Goal: Task Accomplishment & Management: Use online tool/utility

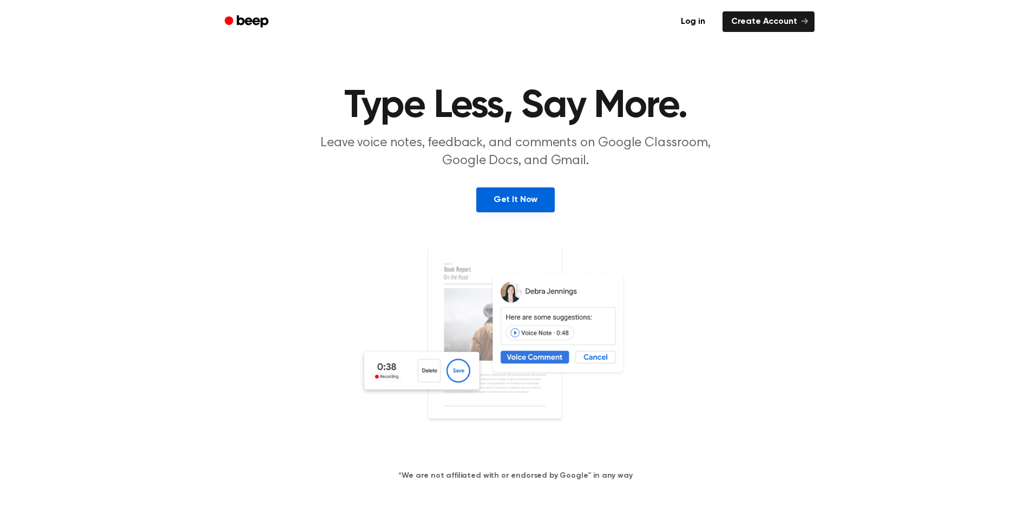
click at [517, 199] on link "Get It Now" at bounding box center [515, 199] width 79 height 25
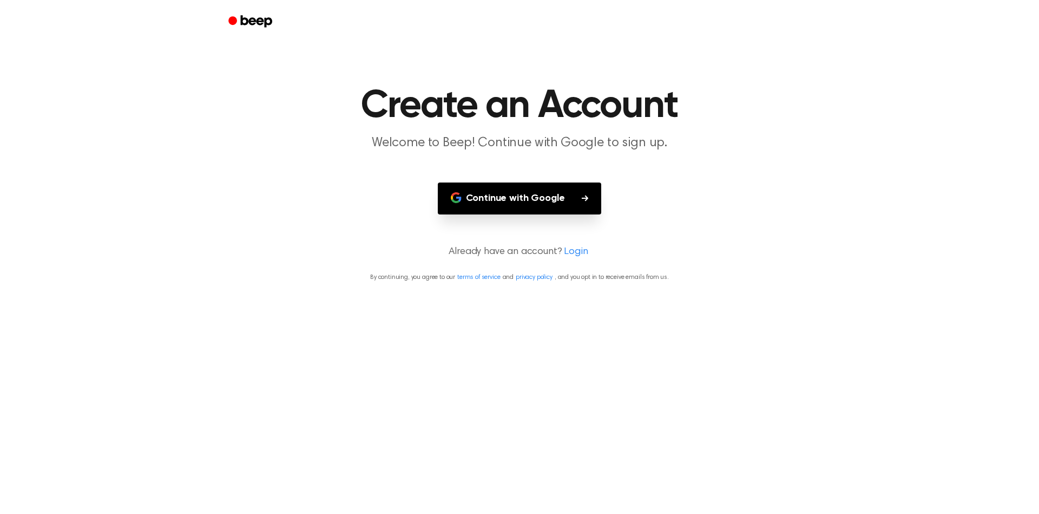
click at [526, 203] on button "Continue with Google" at bounding box center [520, 198] width 164 height 32
click at [550, 200] on button "Continue with Google" at bounding box center [520, 198] width 164 height 32
click at [560, 208] on button "Continue with Google" at bounding box center [520, 198] width 164 height 32
click at [547, 201] on button "Continue with Google" at bounding box center [520, 198] width 164 height 32
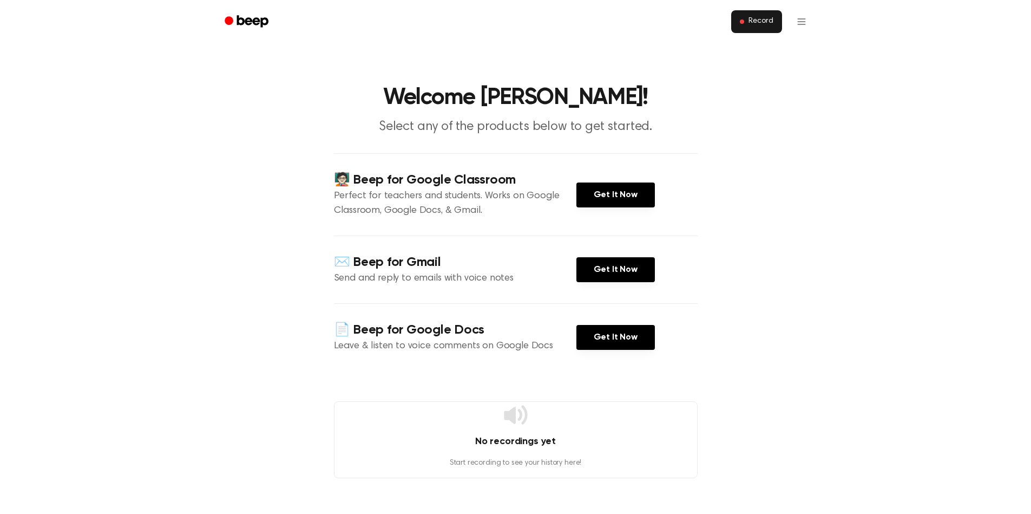
click at [775, 21] on button "Record" at bounding box center [756, 21] width 50 height 23
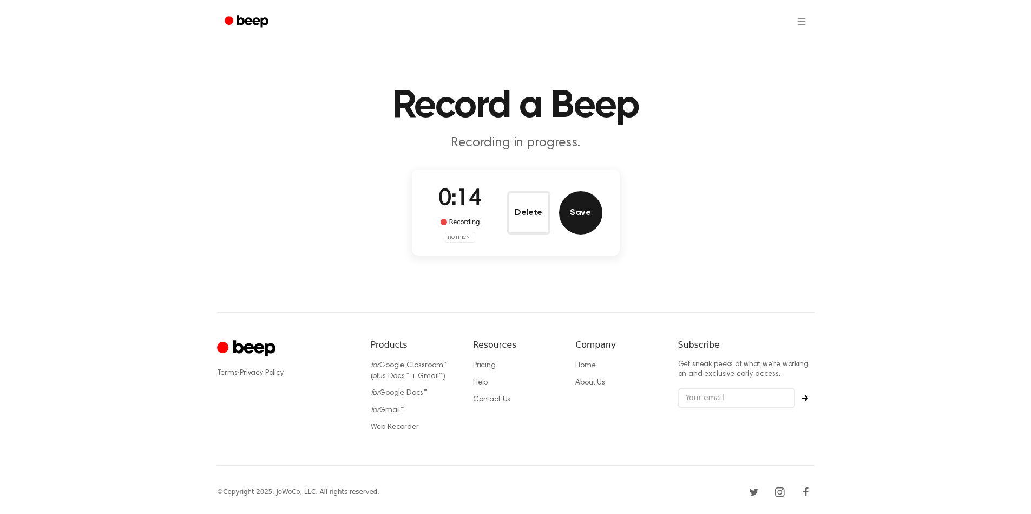
click at [590, 220] on button "Save" at bounding box center [580, 212] width 43 height 43
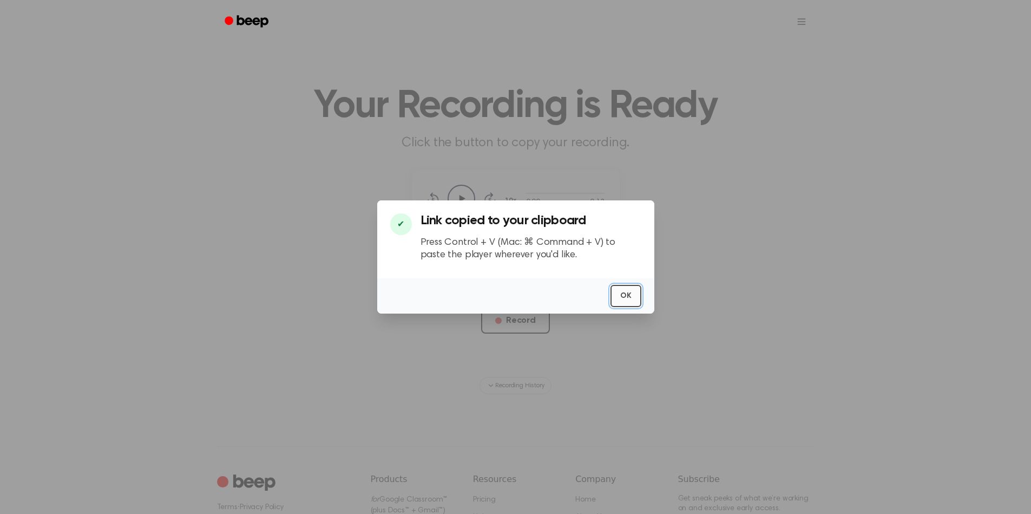
click at [620, 296] on button "OK" at bounding box center [626, 296] width 31 height 22
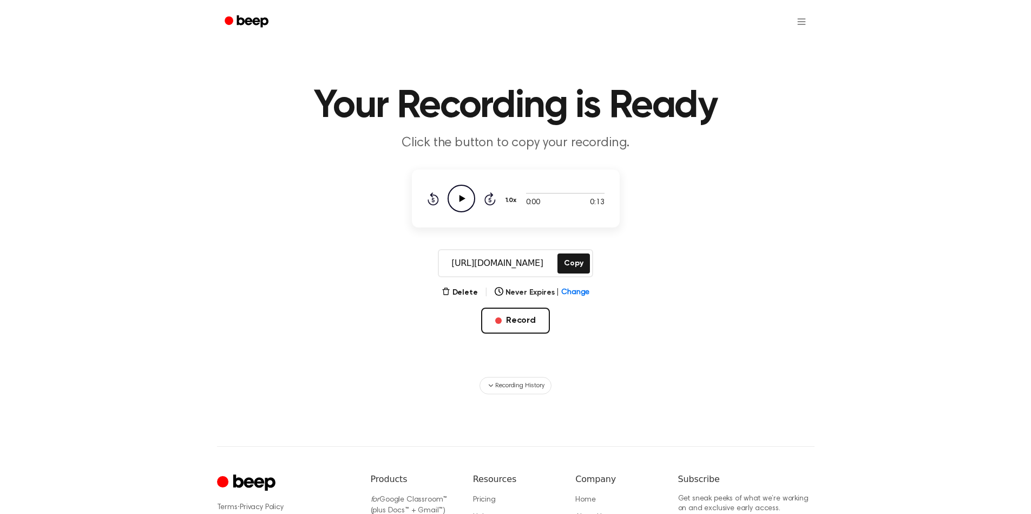
click at [523, 259] on input "[URL][DOMAIN_NAME]" at bounding box center [497, 263] width 116 height 26
click at [570, 259] on button "Copy" at bounding box center [574, 263] width 32 height 20
click at [802, 23] on html "Your Recording is Ready Click the button to copy your recording. 0:00 0:13 1.0x…" at bounding box center [515, 326] width 1031 height 652
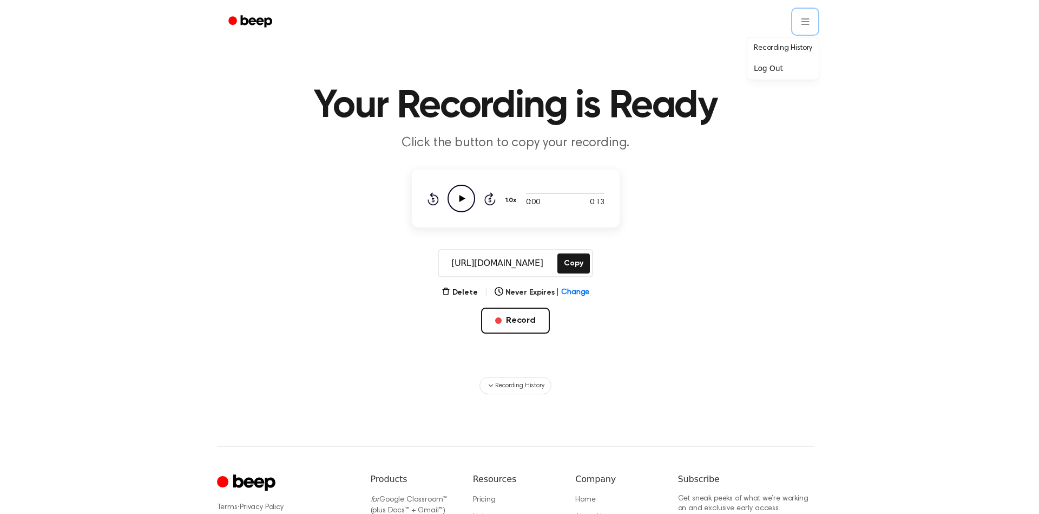
click at [688, 212] on html "Your Recording is Ready Click the button to copy your recording. 0:00 0:13 1.0x…" at bounding box center [519, 326] width 1039 height 652
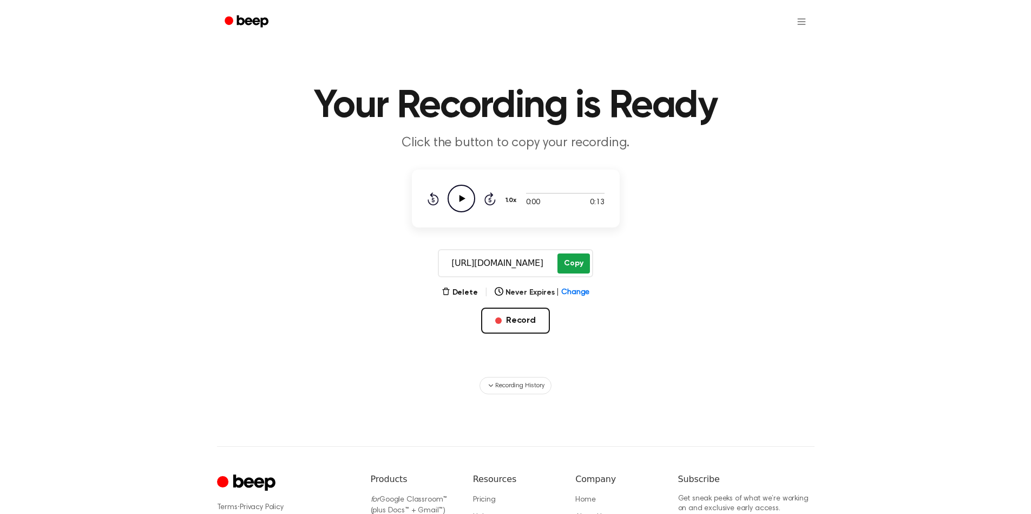
click at [576, 254] on button "Copy" at bounding box center [574, 263] width 32 height 20
click at [782, 199] on main "Your Recording is Ready Click the button to copy your recording. 0:00 0:13 1.0x…" at bounding box center [515, 197] width 1031 height 394
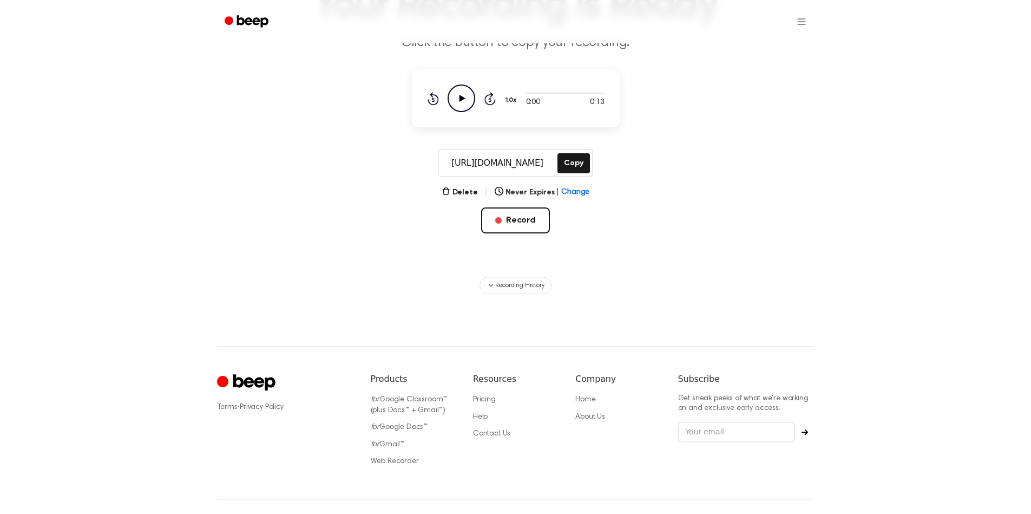
scroll to position [81, 0]
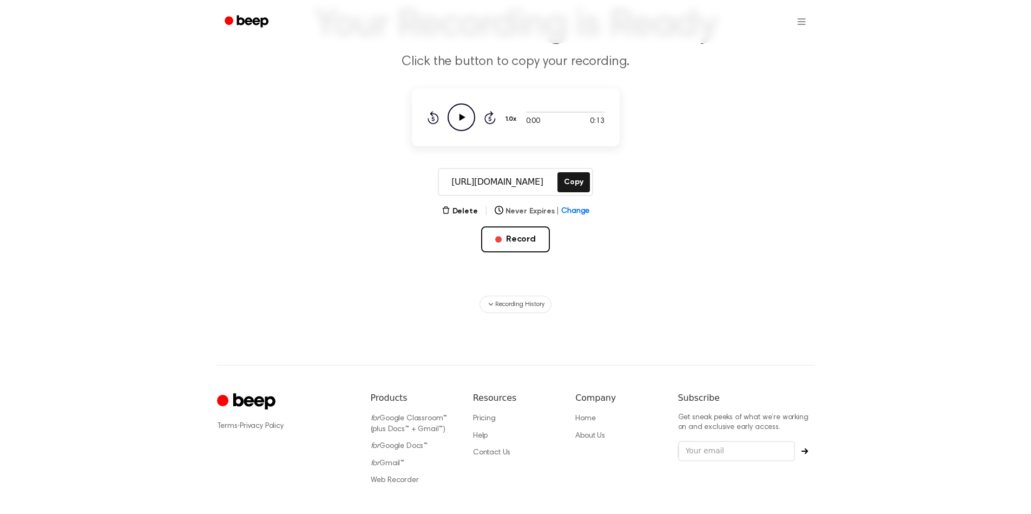
click at [565, 213] on span "Change" at bounding box center [575, 211] width 28 height 11
click at [790, 198] on main "Your Recording is Ready Click the button to copy your recording. 0:00 0:13 1.0x…" at bounding box center [515, 116] width 1031 height 394
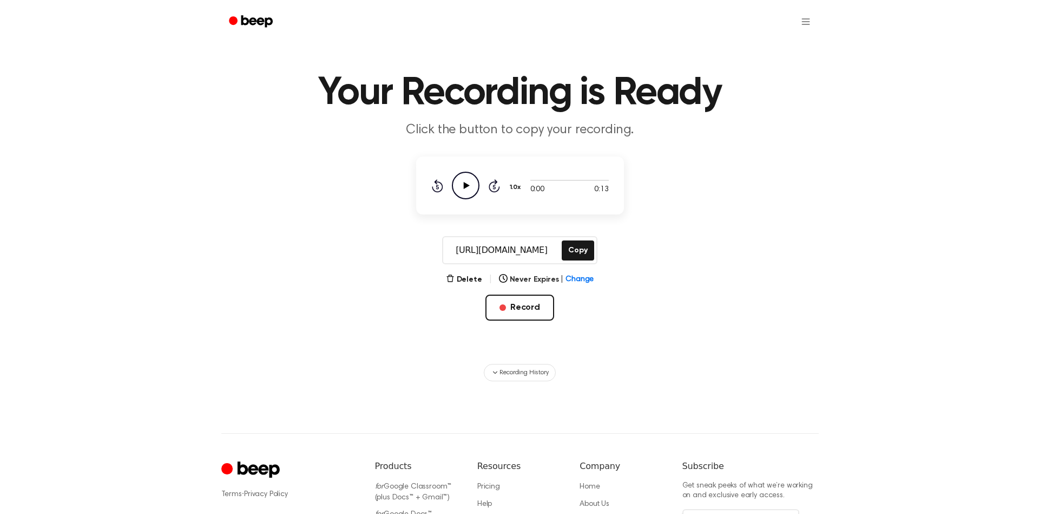
scroll to position [0, 0]
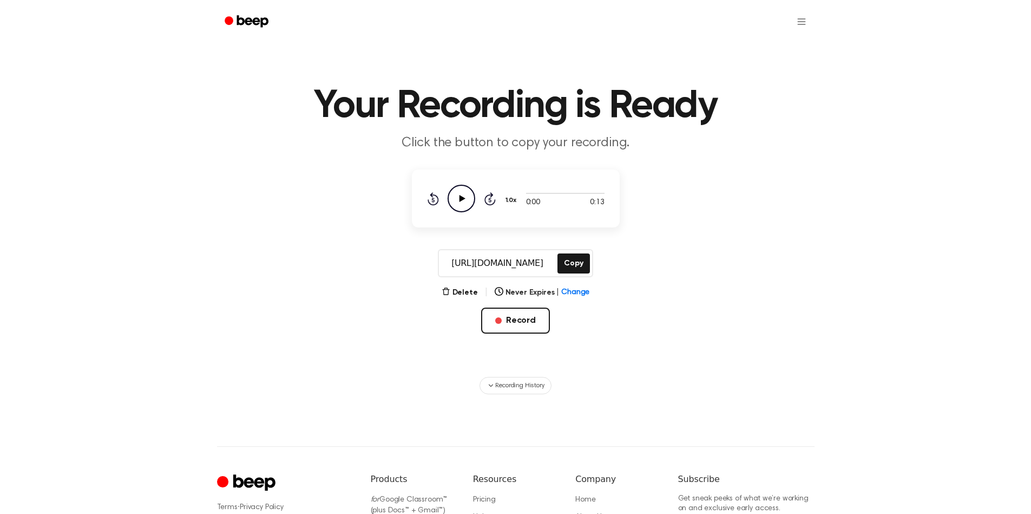
click at [582, 280] on main "Your Recording is Ready Click the button to copy your recording. 0:00 0:13 1.0x…" at bounding box center [515, 197] width 1031 height 394
click at [579, 293] on span "Change" at bounding box center [575, 292] width 28 height 11
click at [754, 264] on div "[URL][DOMAIN_NAME] Copy" at bounding box center [515, 263] width 1005 height 28
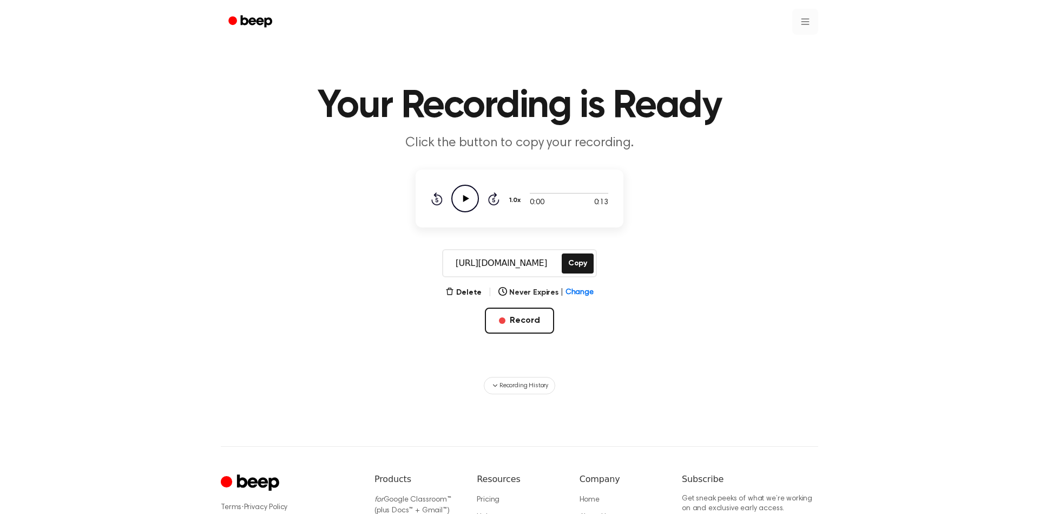
click at [800, 21] on html "Your Recording is Ready Click the button to copy your recording. 0:00 0:13 1.0x…" at bounding box center [519, 326] width 1039 height 652
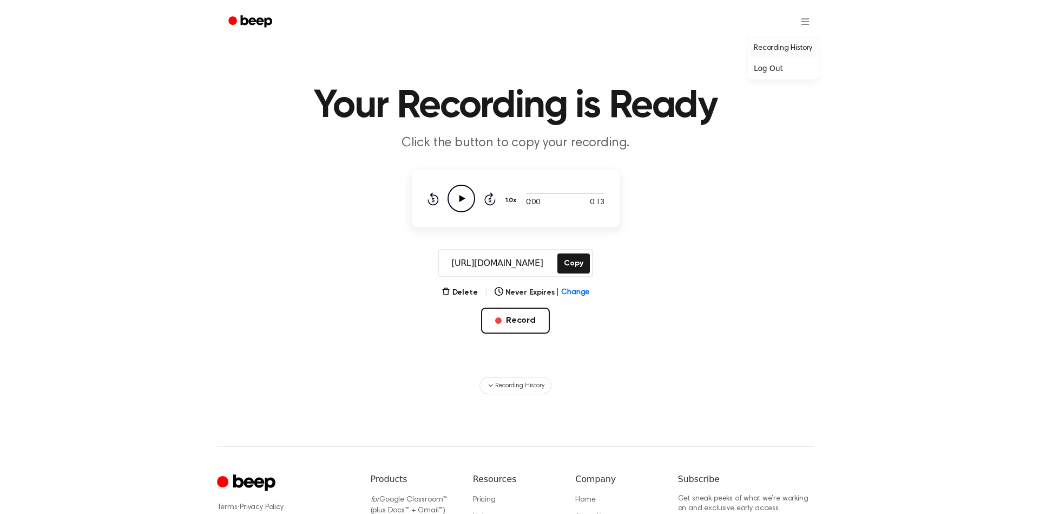
click at [795, 51] on link "Recording History" at bounding box center [783, 49] width 67 height 18
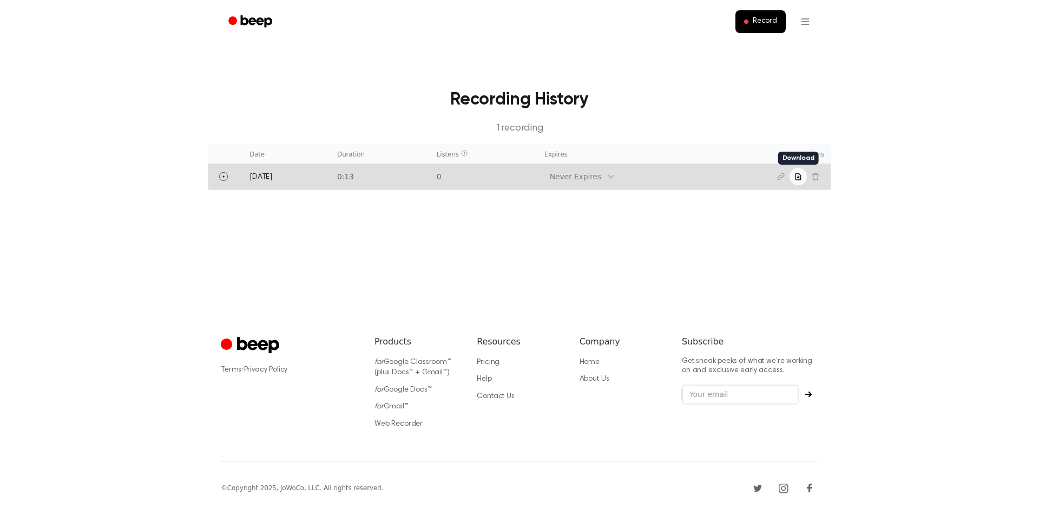
click at [799, 176] on icon "Download recording" at bounding box center [798, 176] width 5 height 6
click at [798, 181] on button "Download recording" at bounding box center [798, 176] width 17 height 17
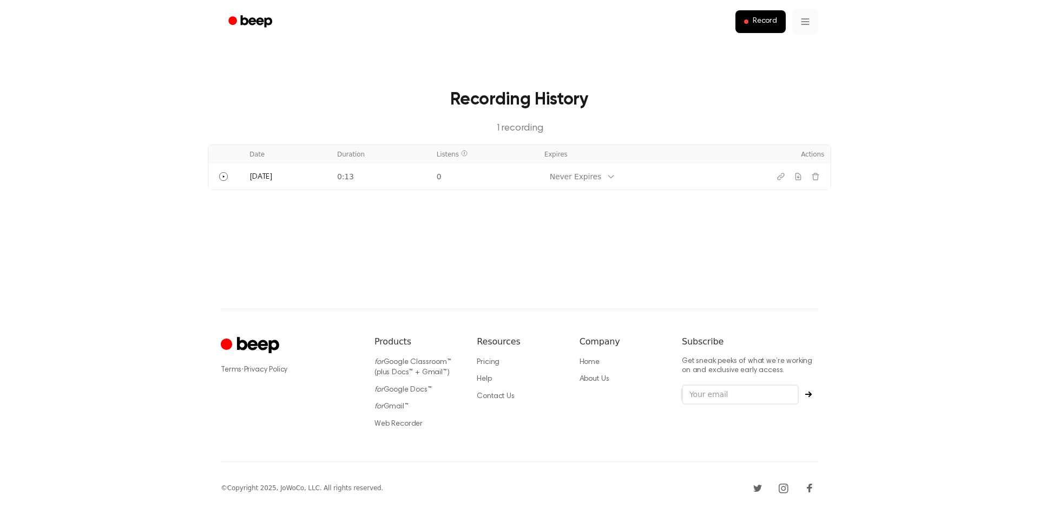
click at [809, 20] on html "Record Recording History 1 recording Date Duration Listens Expires Actions [DAT…" at bounding box center [519, 257] width 1039 height 514
click at [869, 37] on html "Record Recording History 1 recording Date Duration Listens Expires Actions [DAT…" at bounding box center [519, 257] width 1039 height 514
click at [770, 27] on button "Record" at bounding box center [761, 21] width 50 height 23
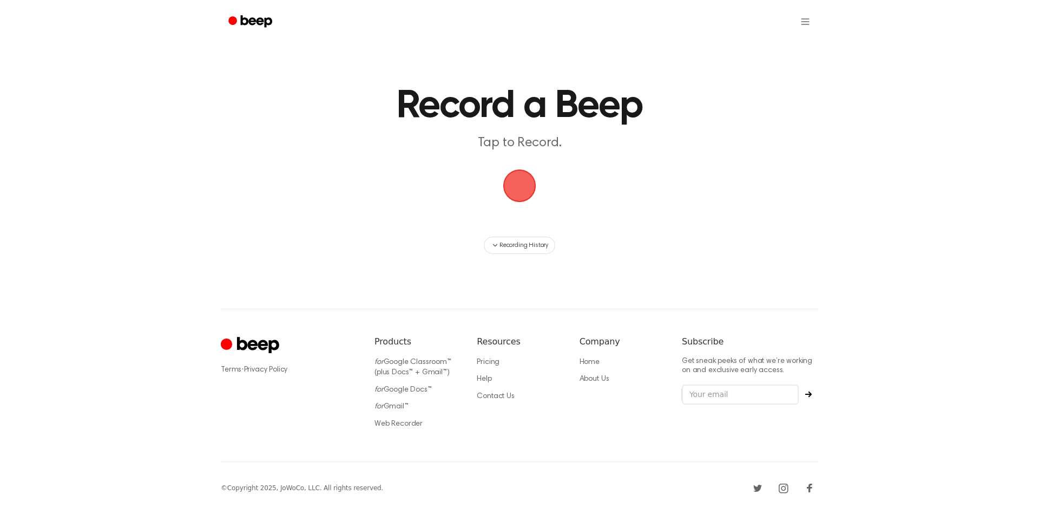
click at [521, 190] on span "button" at bounding box center [520, 186] width 48 height 48
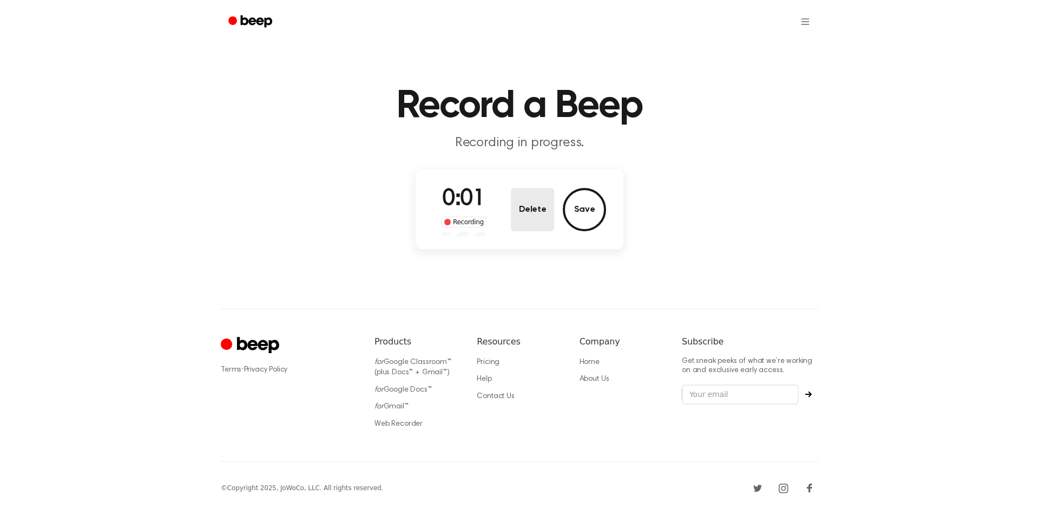
click at [529, 218] on button "Delete" at bounding box center [532, 209] width 43 height 43
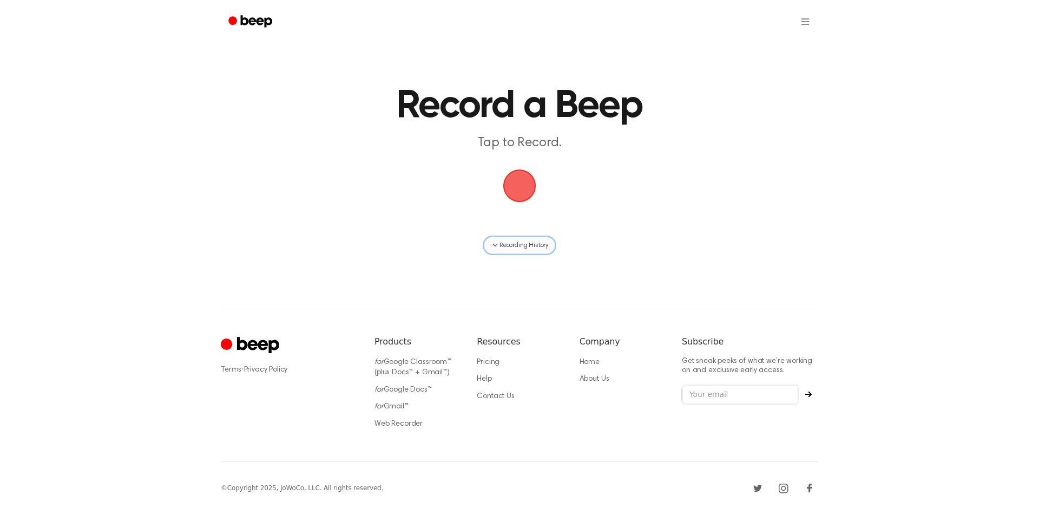
click at [497, 246] on icon "button" at bounding box center [495, 245] width 9 height 9
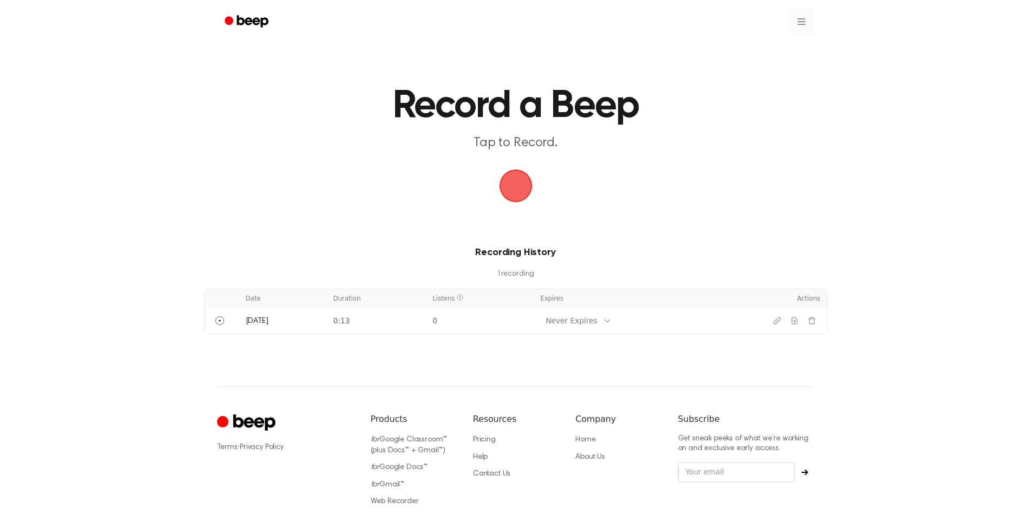
click at [797, 25] on html "Record a Beep Tap to Record. Recording History 1 recording Date Duration Listen…" at bounding box center [515, 296] width 1031 height 592
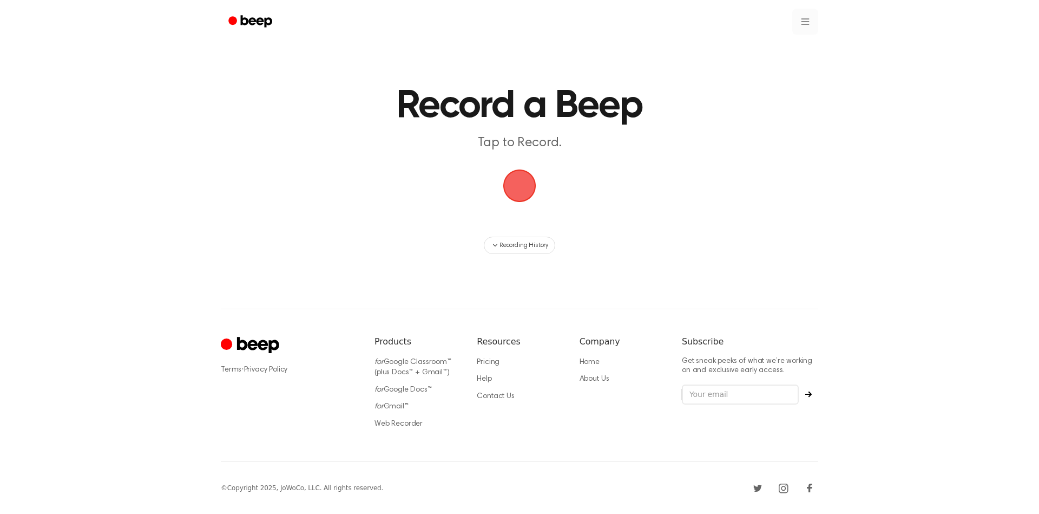
click at [803, 29] on html "Record a Beep Tap to Record. Recording History ⚠️ We are experiencing issues wi…" at bounding box center [519, 257] width 1039 height 514
click at [801, 53] on link "Recording History" at bounding box center [783, 49] width 67 height 18
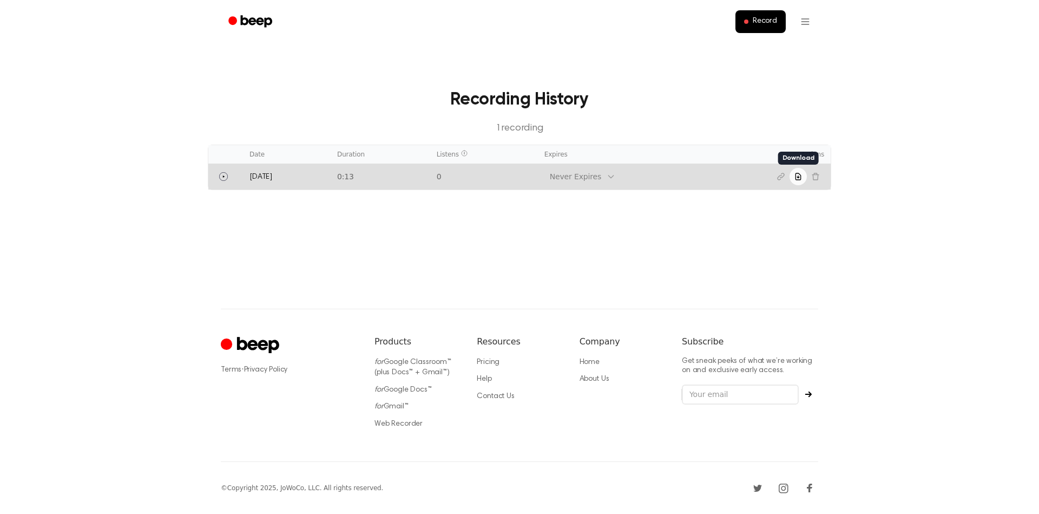
click at [800, 176] on icon "Download recording" at bounding box center [798, 176] width 9 height 9
click at [797, 176] on icon "Download recording" at bounding box center [798, 176] width 9 height 9
click at [797, 178] on icon "Download recording" at bounding box center [798, 176] width 9 height 9
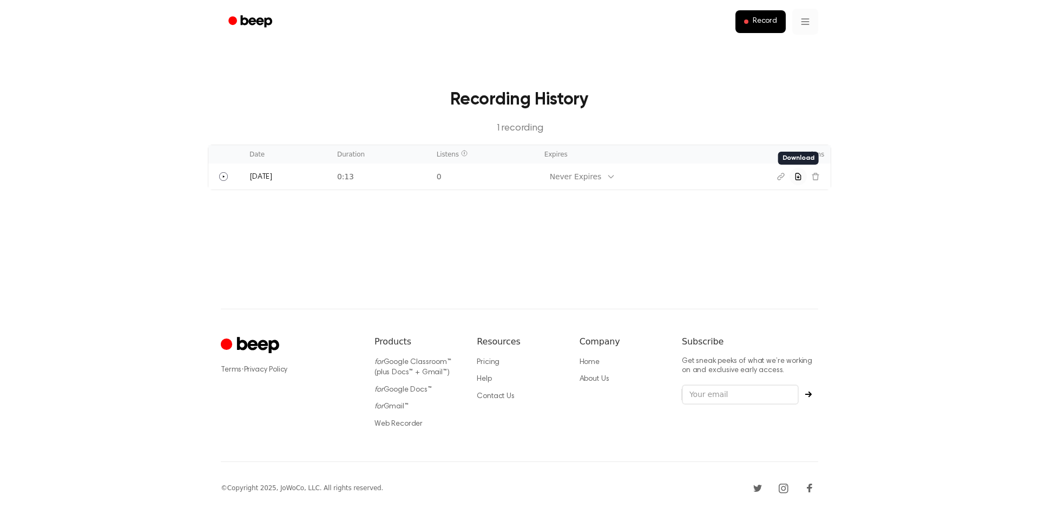
click at [814, 23] on html "Record Recording History 1 recording Date Duration Listens Expires Actions [DAT…" at bounding box center [519, 257] width 1039 height 514
click at [777, 45] on link "Recording History" at bounding box center [783, 49] width 67 height 18
click at [763, 28] on button "Record" at bounding box center [761, 21] width 50 height 23
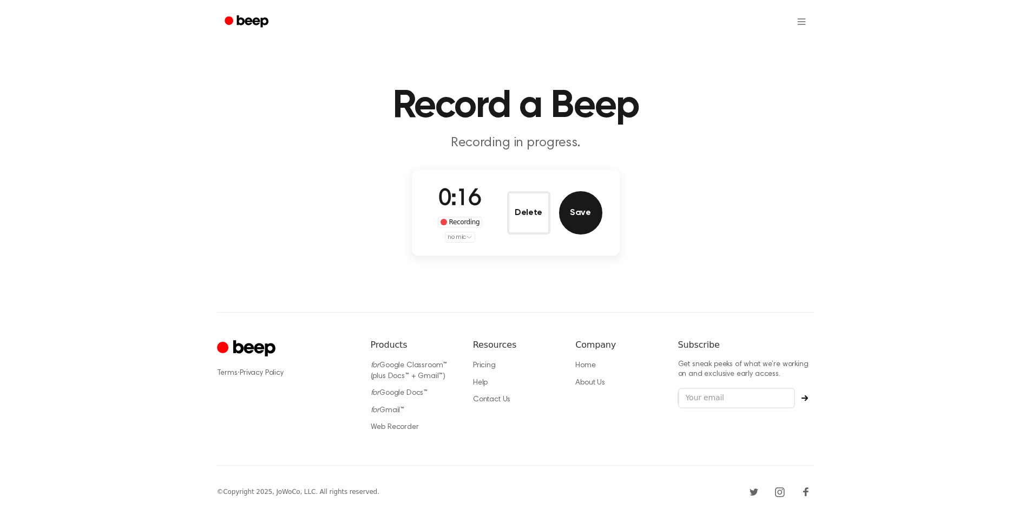
click at [585, 216] on button "Save" at bounding box center [580, 212] width 43 height 43
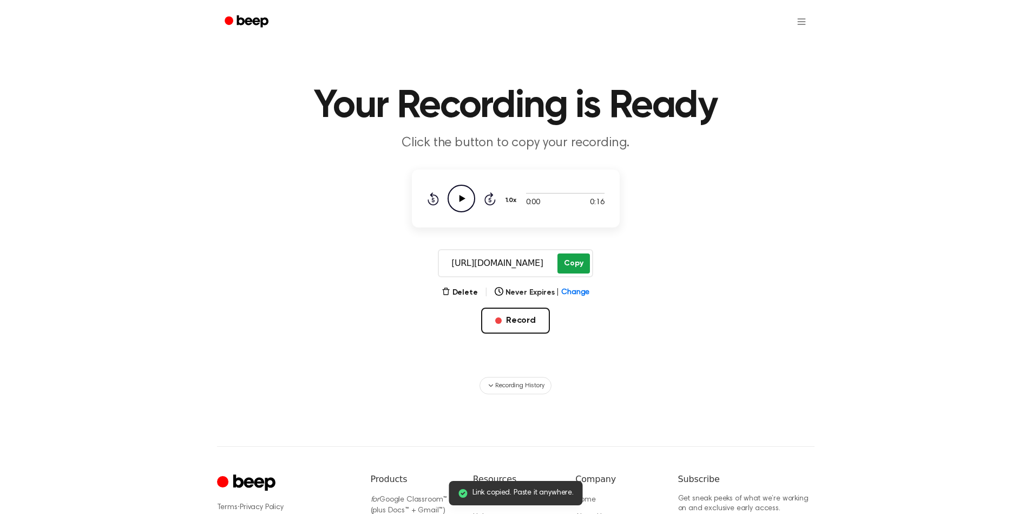
click at [570, 264] on button "Copy" at bounding box center [574, 263] width 32 height 20
click at [572, 270] on button "Copy" at bounding box center [574, 263] width 32 height 20
